Goal: Task Accomplishment & Management: Use online tool/utility

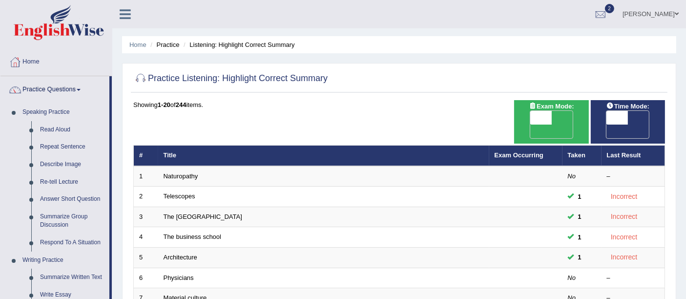
scroll to position [2, 0]
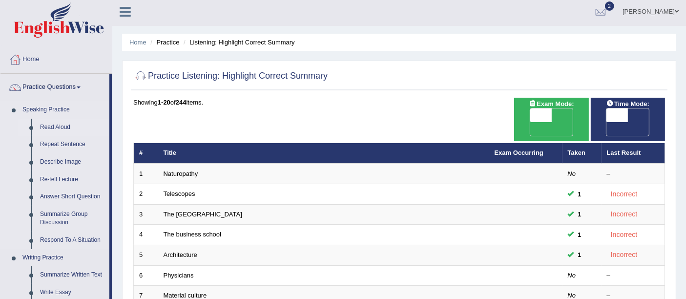
click at [54, 129] on link "Read Aloud" at bounding box center [73, 128] width 74 height 18
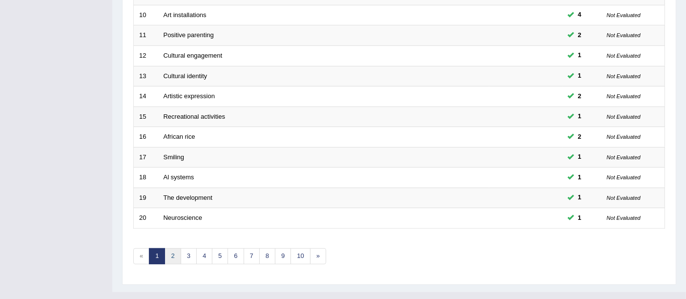
click at [169, 248] on link "2" at bounding box center [172, 256] width 16 height 16
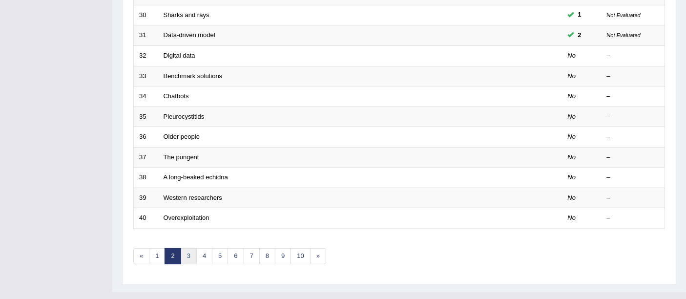
click at [184, 248] on link "3" at bounding box center [189, 256] width 16 height 16
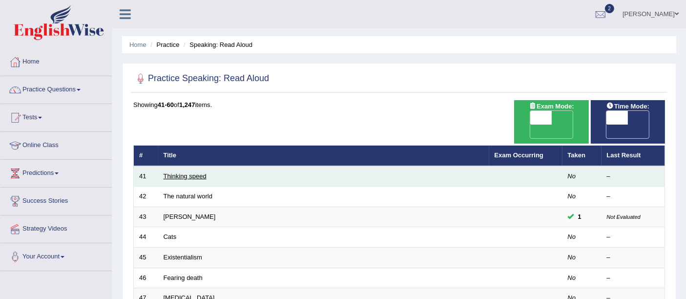
click at [174, 172] on link "Thinking speed" at bounding box center [184, 175] width 43 height 7
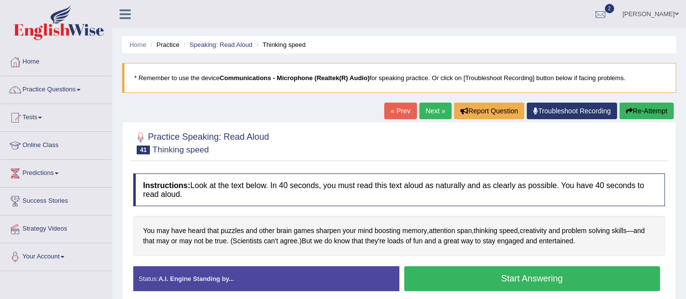
click at [532, 281] on button "Start Answering" at bounding box center [532, 278] width 256 height 25
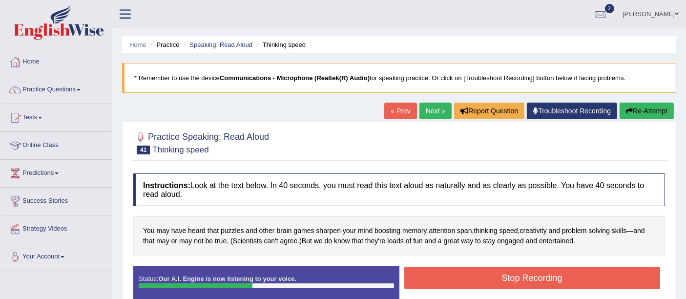
click at [531, 278] on button "Stop Recording" at bounding box center [532, 277] width 256 height 22
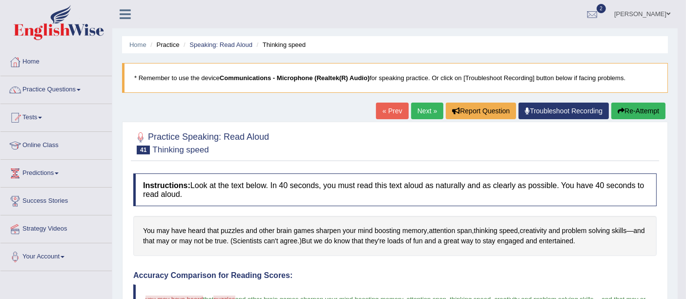
drag, startPoint x: 687, startPoint y: 74, endPoint x: 688, endPoint y: 91, distance: 17.1
click at [421, 113] on link "Next »" at bounding box center [427, 110] width 32 height 17
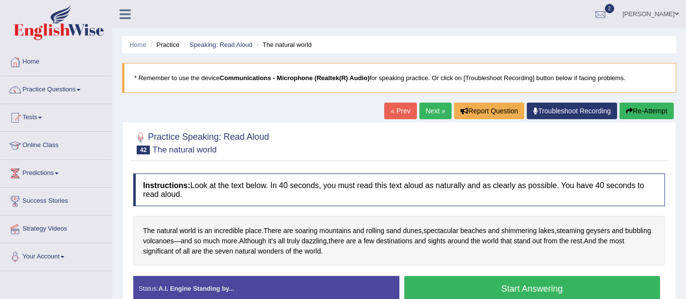
scroll to position [64, 0]
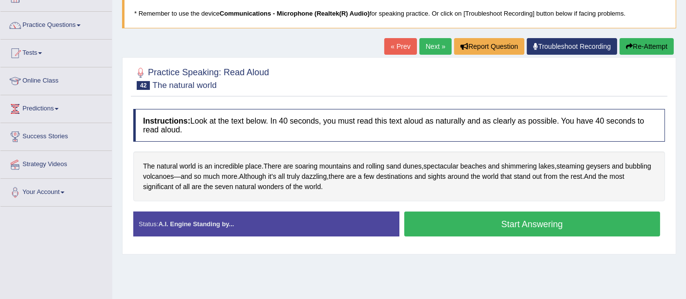
click at [519, 230] on button "Start Answering" at bounding box center [532, 223] width 256 height 25
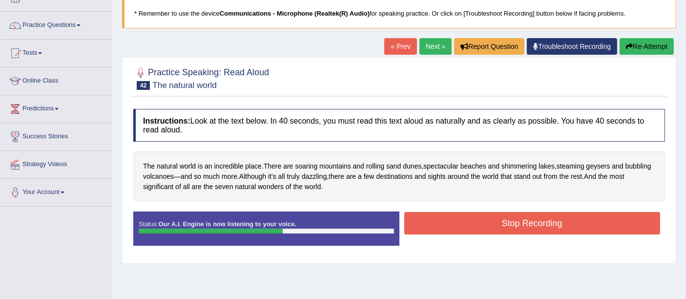
click at [508, 225] on button "Stop Recording" at bounding box center [532, 223] width 256 height 22
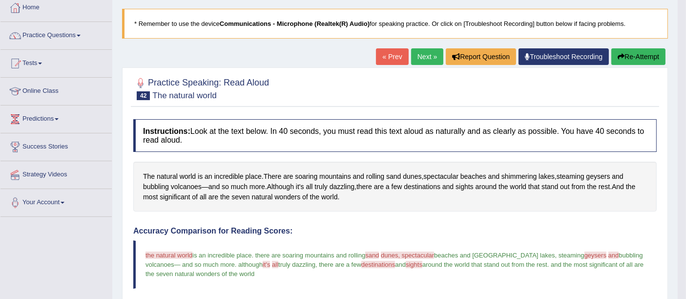
scroll to position [52, 0]
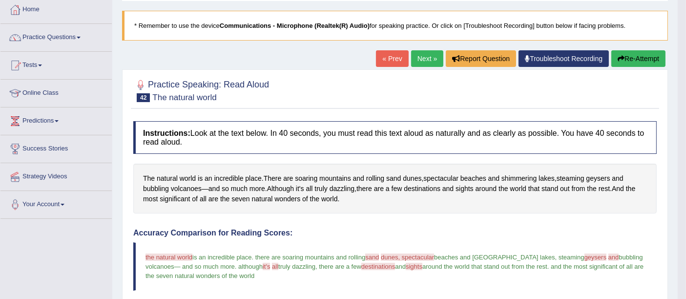
click at [418, 52] on link "Next »" at bounding box center [427, 58] width 32 height 17
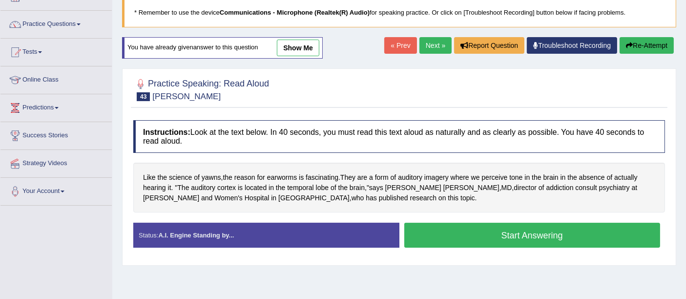
click at [685, 111] on html "Toggle navigation Home Practice Questions Speaking Practice Read Aloud Repeat S…" at bounding box center [343, 84] width 686 height 299
click at [492, 228] on button "Start Answering" at bounding box center [532, 234] width 256 height 25
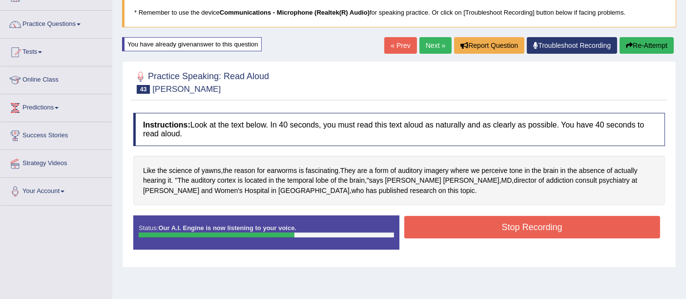
click at [492, 228] on button "Stop Recording" at bounding box center [532, 227] width 256 height 22
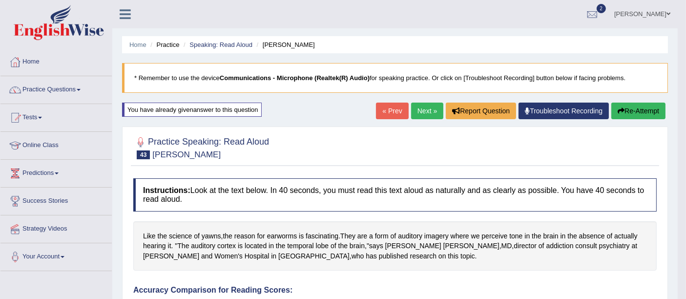
click at [426, 105] on link "Next »" at bounding box center [427, 110] width 32 height 17
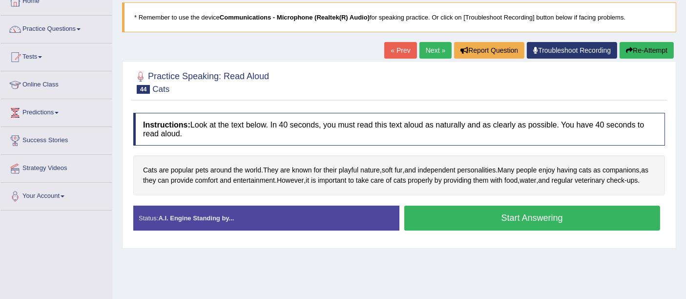
click at [520, 228] on button "Start Answering" at bounding box center [532, 217] width 256 height 25
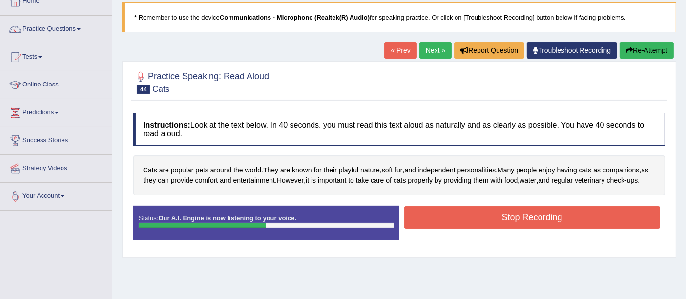
click at [520, 228] on button "Stop Recording" at bounding box center [532, 217] width 256 height 22
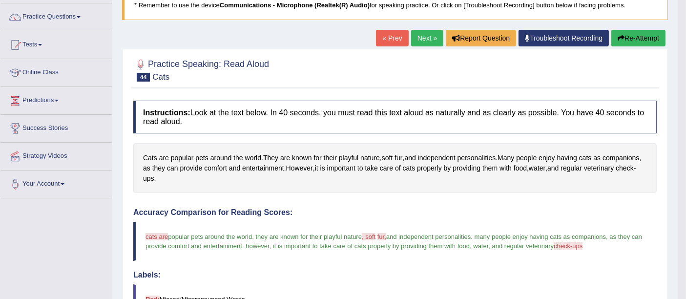
scroll to position [23, 0]
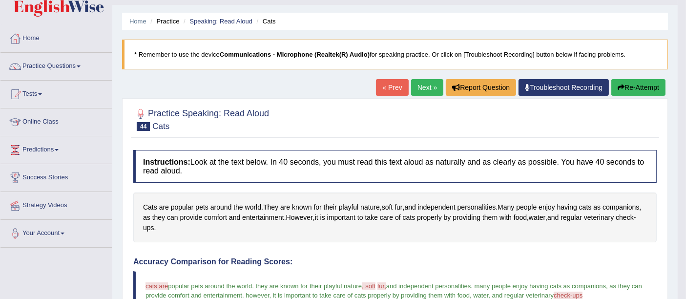
click at [422, 84] on link "Next »" at bounding box center [427, 87] width 32 height 17
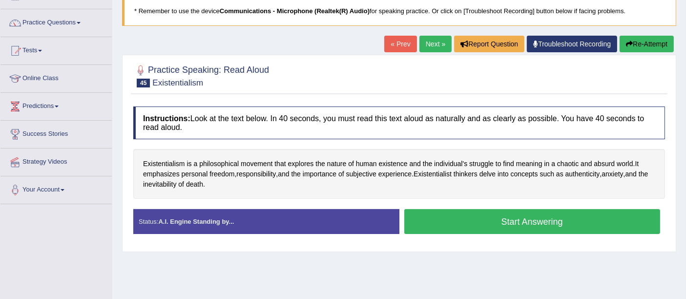
click at [685, 82] on html "Toggle navigation Home Practice Questions Speaking Practice Read Aloud Repeat S…" at bounding box center [343, 82] width 686 height 299
click at [173, 160] on span "Existentialism" at bounding box center [164, 164] width 42 height 10
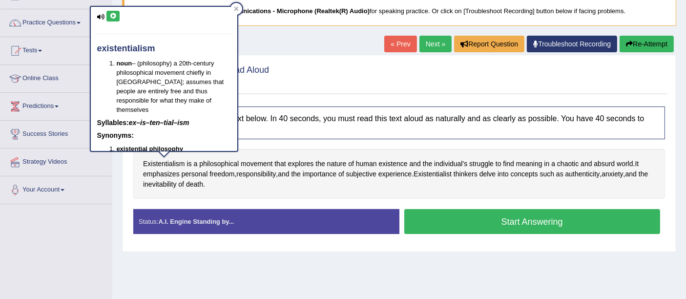
click at [108, 11] on button at bounding box center [112, 16] width 13 height 11
click at [286, 74] on div at bounding box center [398, 75] width 531 height 30
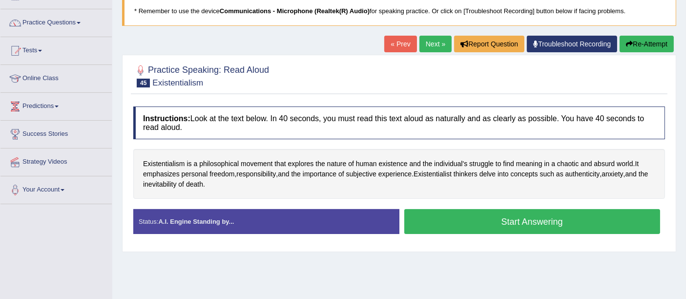
click at [514, 218] on button "Start Answering" at bounding box center [532, 221] width 256 height 25
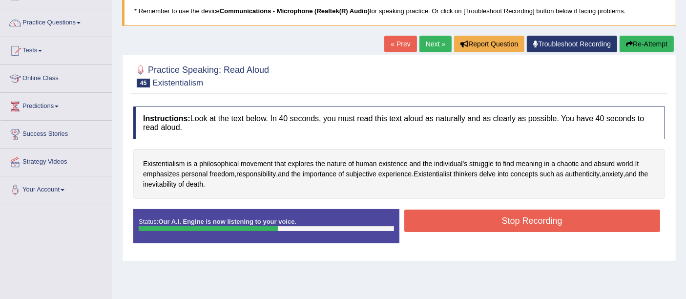
click at [514, 218] on button "Stop Recording" at bounding box center [532, 220] width 256 height 22
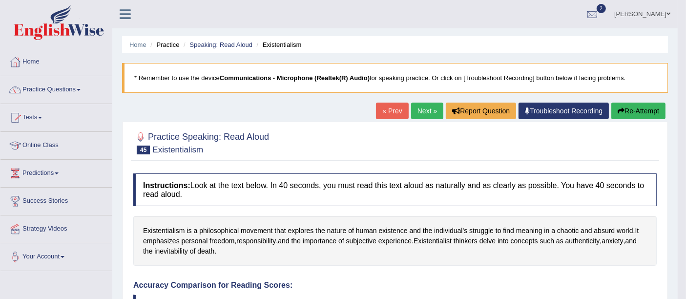
click at [419, 105] on link "Next »" at bounding box center [427, 110] width 32 height 17
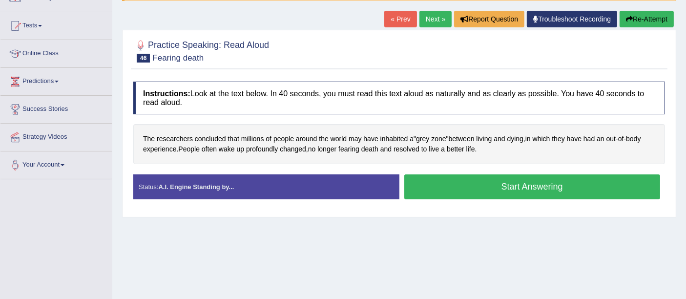
click at [685, 87] on html "Toggle navigation Home Practice Questions Speaking Practice Read Aloud Repeat S…" at bounding box center [343, 57] width 686 height 299
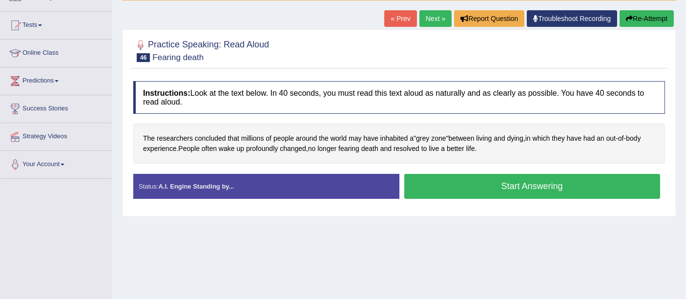
click at [473, 181] on button "Start Answering" at bounding box center [532, 186] width 256 height 25
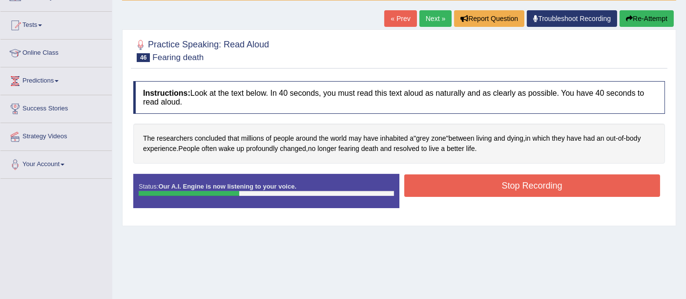
click at [473, 181] on button "Stop Recording" at bounding box center [532, 185] width 256 height 22
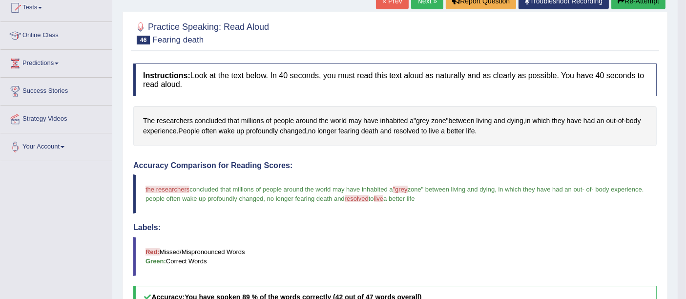
scroll to position [0, 0]
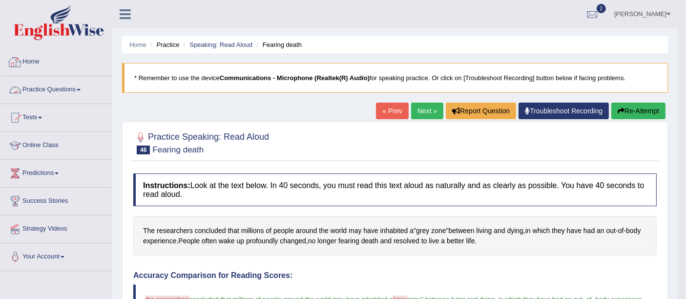
click at [60, 84] on link "Practice Questions" at bounding box center [55, 88] width 111 height 24
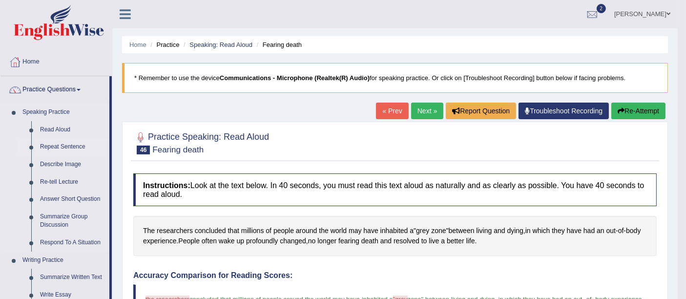
click at [59, 144] on link "Repeat Sentence" at bounding box center [73, 147] width 74 height 18
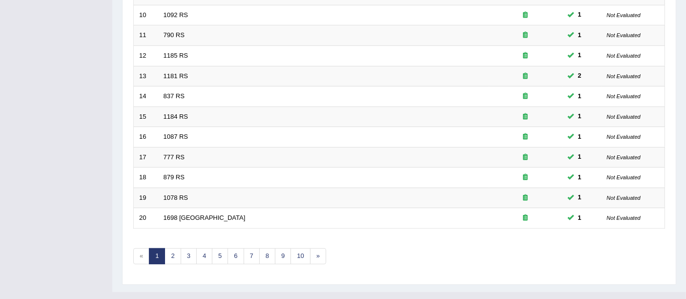
click at [197, 248] on link "4" at bounding box center [204, 256] width 16 height 16
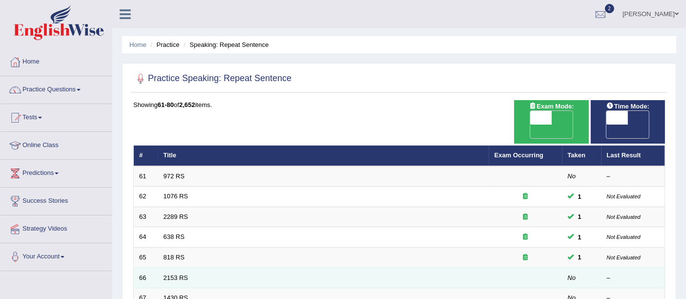
click at [177, 267] on td "2153 RS" at bounding box center [323, 277] width 331 height 20
click at [176, 274] on link "2153 RS" at bounding box center [175, 277] width 25 height 7
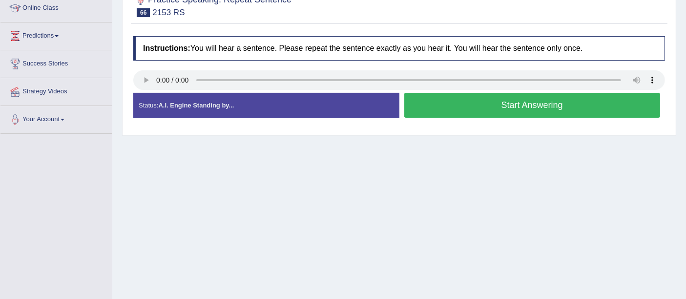
scroll to position [156, 0]
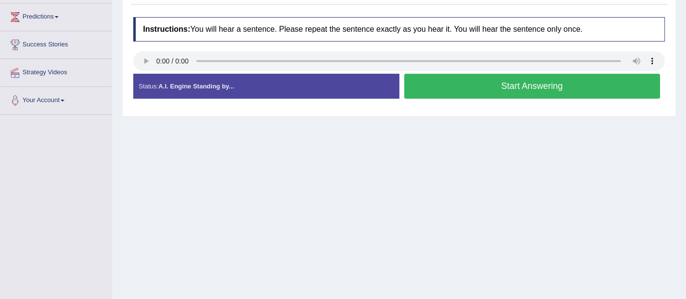
click at [531, 84] on button "Start Answering" at bounding box center [532, 86] width 256 height 25
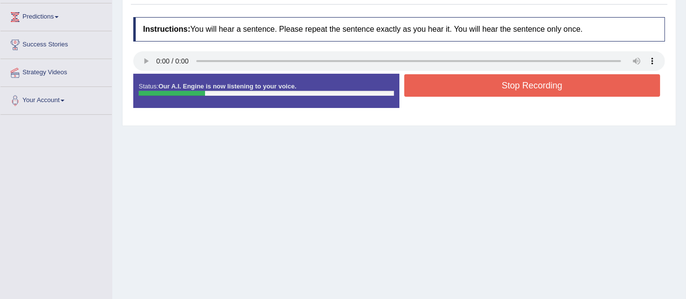
click at [531, 84] on button "Stop Recording" at bounding box center [532, 85] width 256 height 22
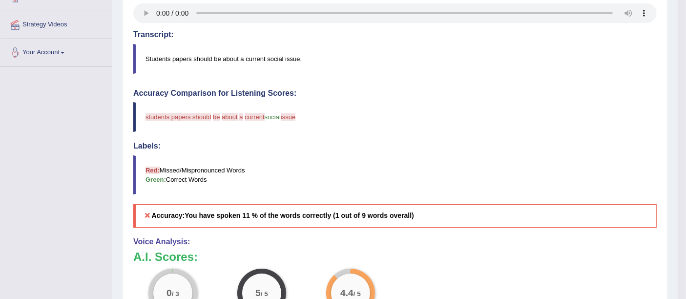
scroll to position [0, 0]
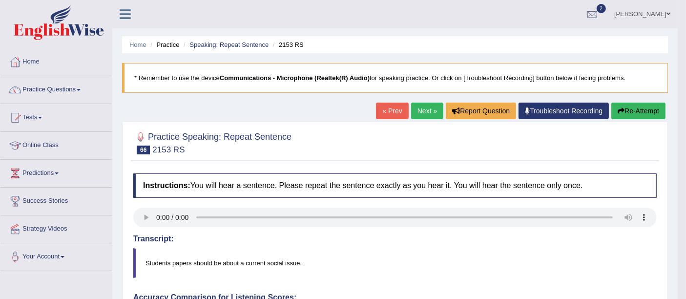
click at [420, 114] on link "Next »" at bounding box center [427, 110] width 32 height 17
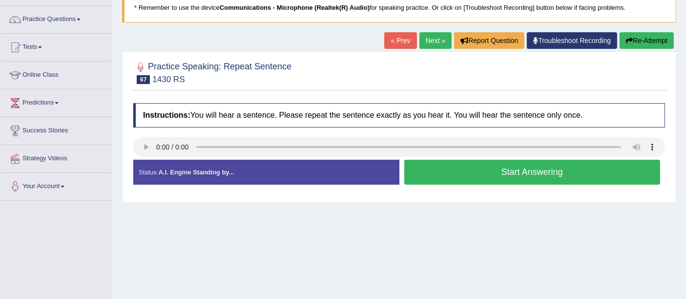
scroll to position [72, 0]
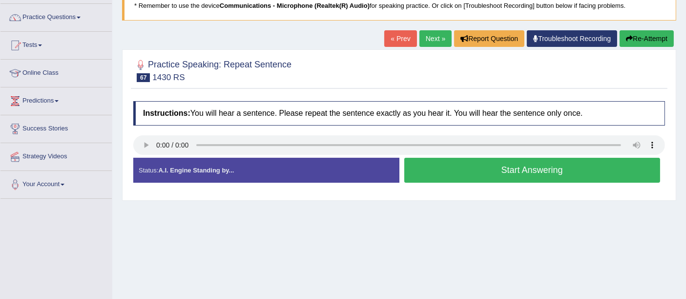
click at [598, 162] on button "Start Answering" at bounding box center [532, 170] width 256 height 25
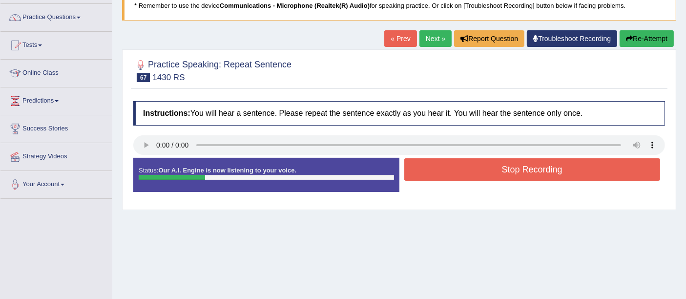
click at [598, 162] on button "Stop Recording" at bounding box center [532, 169] width 256 height 22
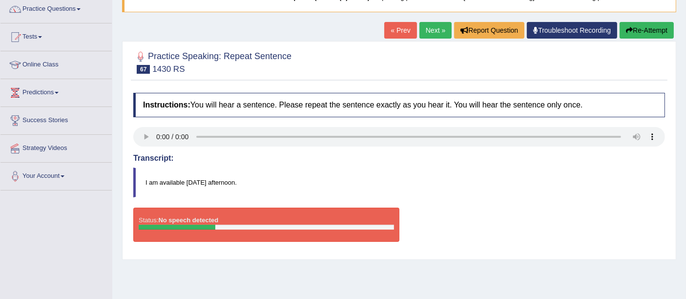
scroll to position [0, 0]
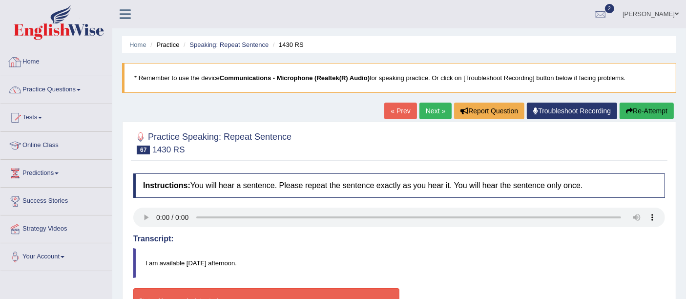
click at [32, 64] on link "Home" at bounding box center [55, 60] width 111 height 24
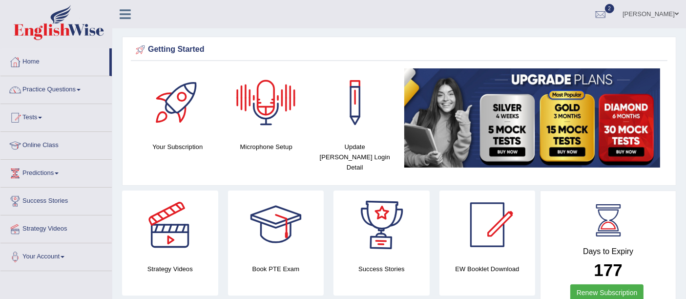
click at [257, 121] on div at bounding box center [266, 102] width 68 height 68
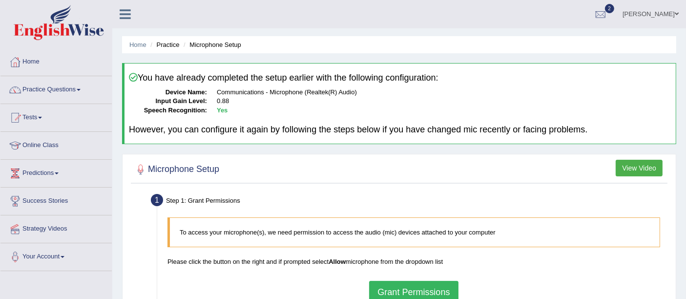
click at [423, 289] on button "Grant Permissions" at bounding box center [413, 292] width 89 height 22
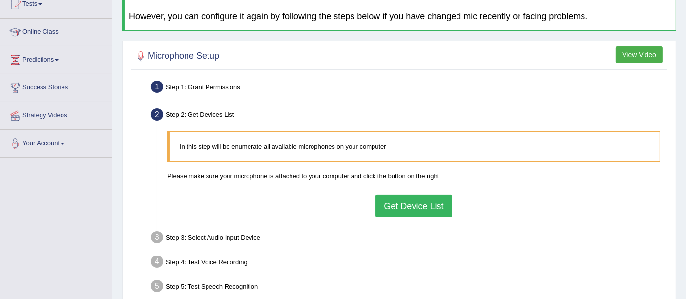
scroll to position [117, 0]
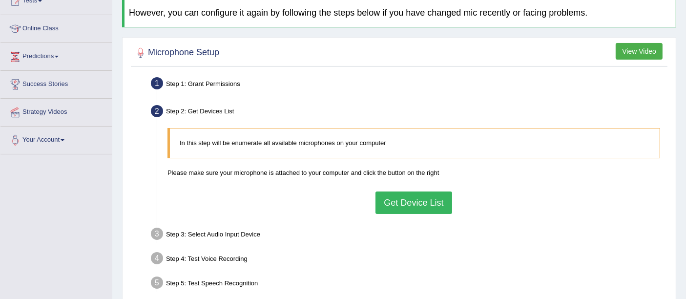
click at [421, 200] on button "Get Device List" at bounding box center [413, 202] width 76 height 22
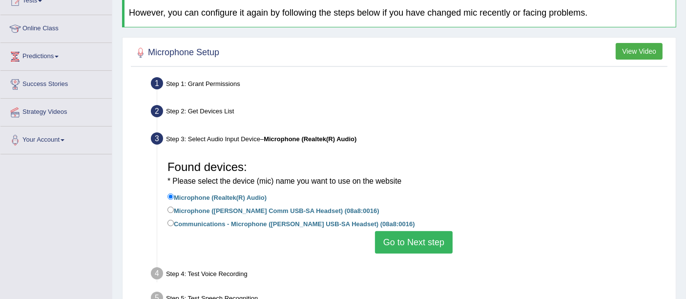
click at [253, 210] on label "Microphone (Andrea Comm USB-SA Headset) (08a8:0016)" at bounding box center [273, 209] width 212 height 11
click at [174, 210] on input "Microphone (Andrea Comm USB-SA Headset) (08a8:0016)" at bounding box center [170, 209] width 6 height 6
radio input "true"
click at [417, 237] on button "Go to Next step" at bounding box center [414, 242] width 78 height 22
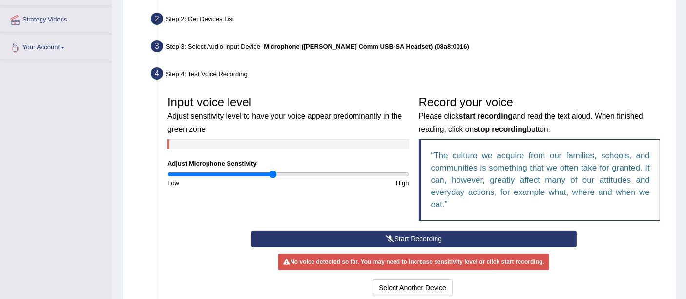
scroll to position [211, 0]
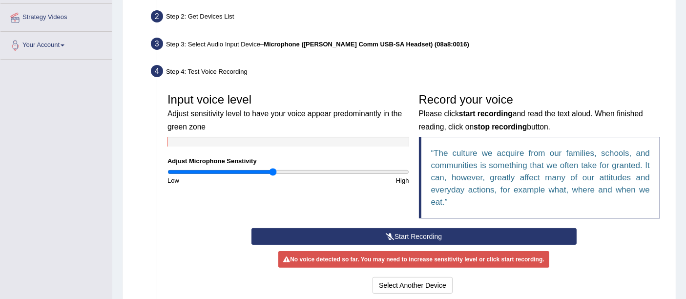
click at [412, 229] on button "Start Recording" at bounding box center [413, 236] width 325 height 17
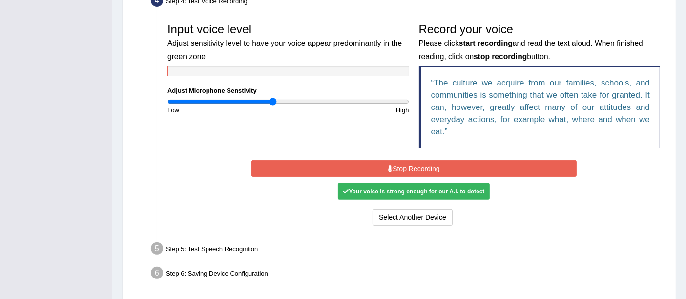
scroll to position [283, 0]
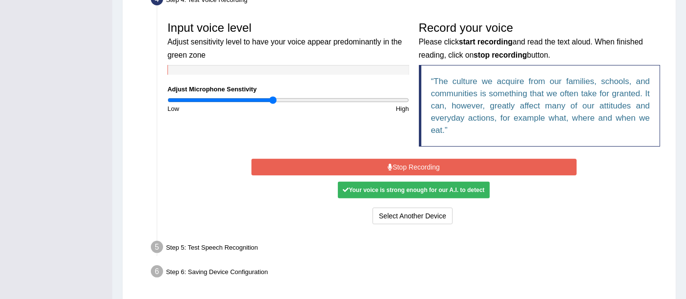
click at [435, 165] on button "Stop Recording" at bounding box center [413, 167] width 325 height 17
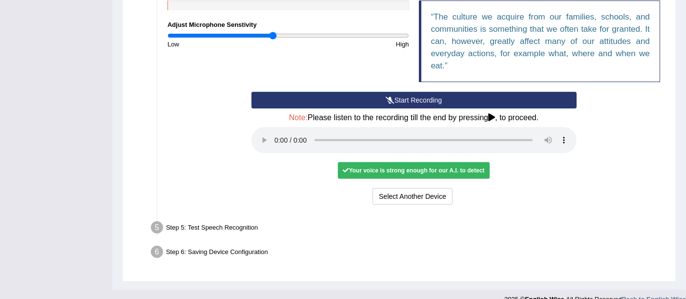
scroll to position [360, 0]
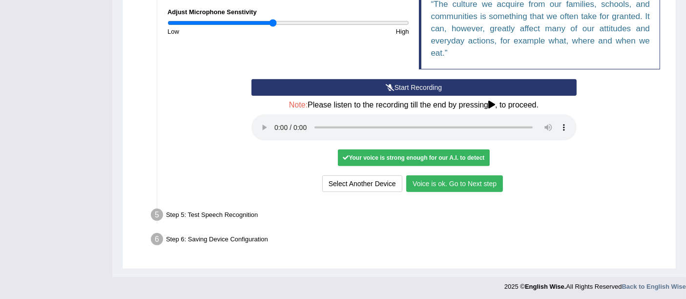
click at [454, 182] on button "Voice is ok. Go to Next step" at bounding box center [454, 183] width 97 height 17
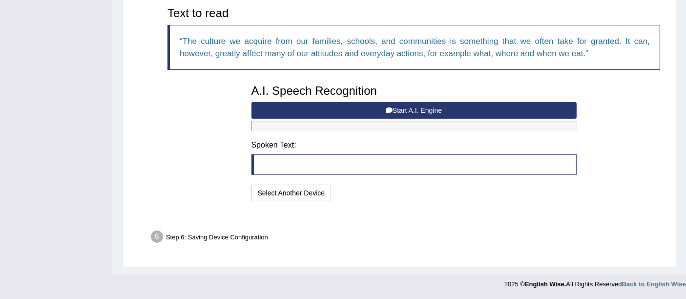
scroll to position [309, 0]
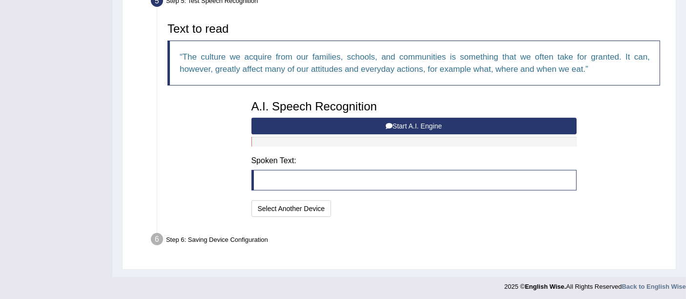
click at [413, 123] on button "Start A.I. Engine" at bounding box center [413, 126] width 325 height 17
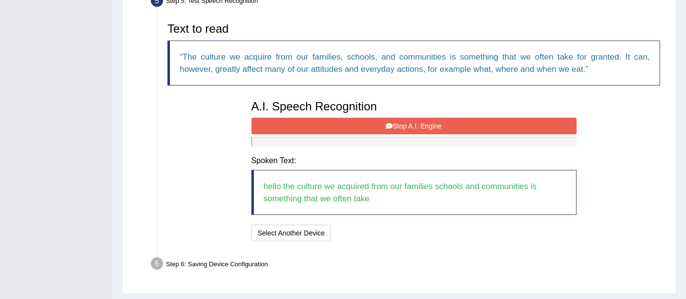
click at [411, 126] on button "Stop A.I. Engine" at bounding box center [413, 126] width 325 height 17
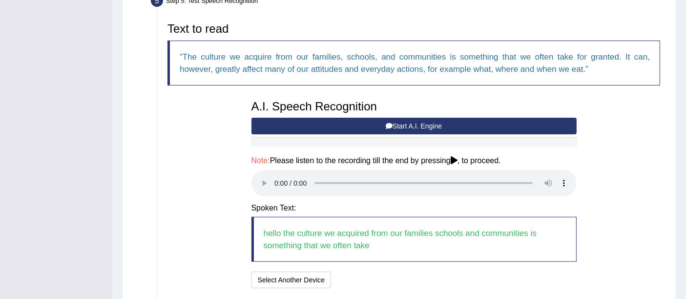
scroll to position [381, 0]
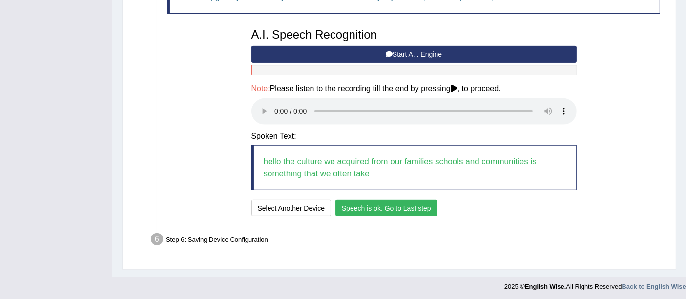
click at [385, 200] on button "Speech is ok. Go to Last step" at bounding box center [386, 208] width 102 height 17
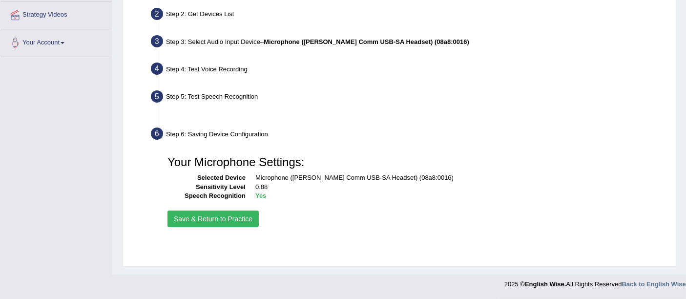
scroll to position [213, 0]
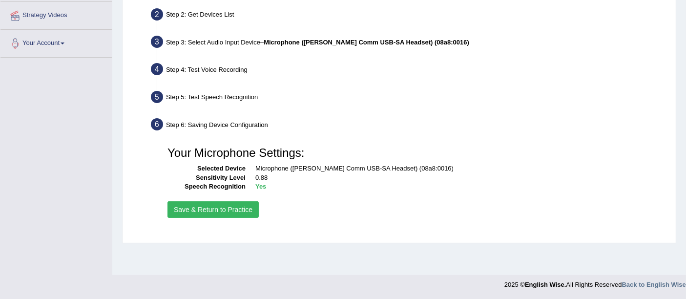
click at [194, 204] on button "Save & Return to Practice" at bounding box center [212, 209] width 91 height 17
